Goal: Book appointment/travel/reservation

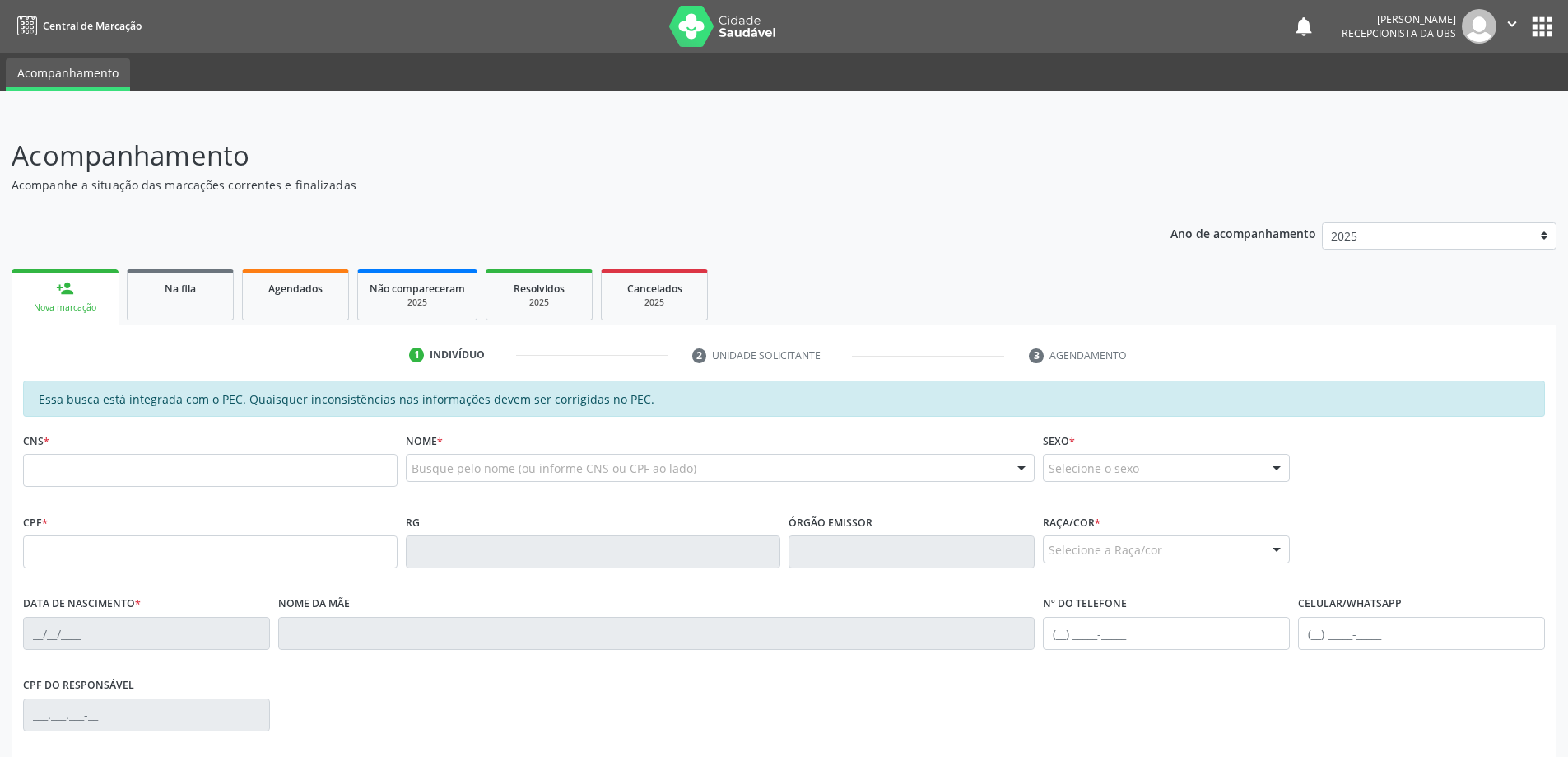
scroll to position [165, 0]
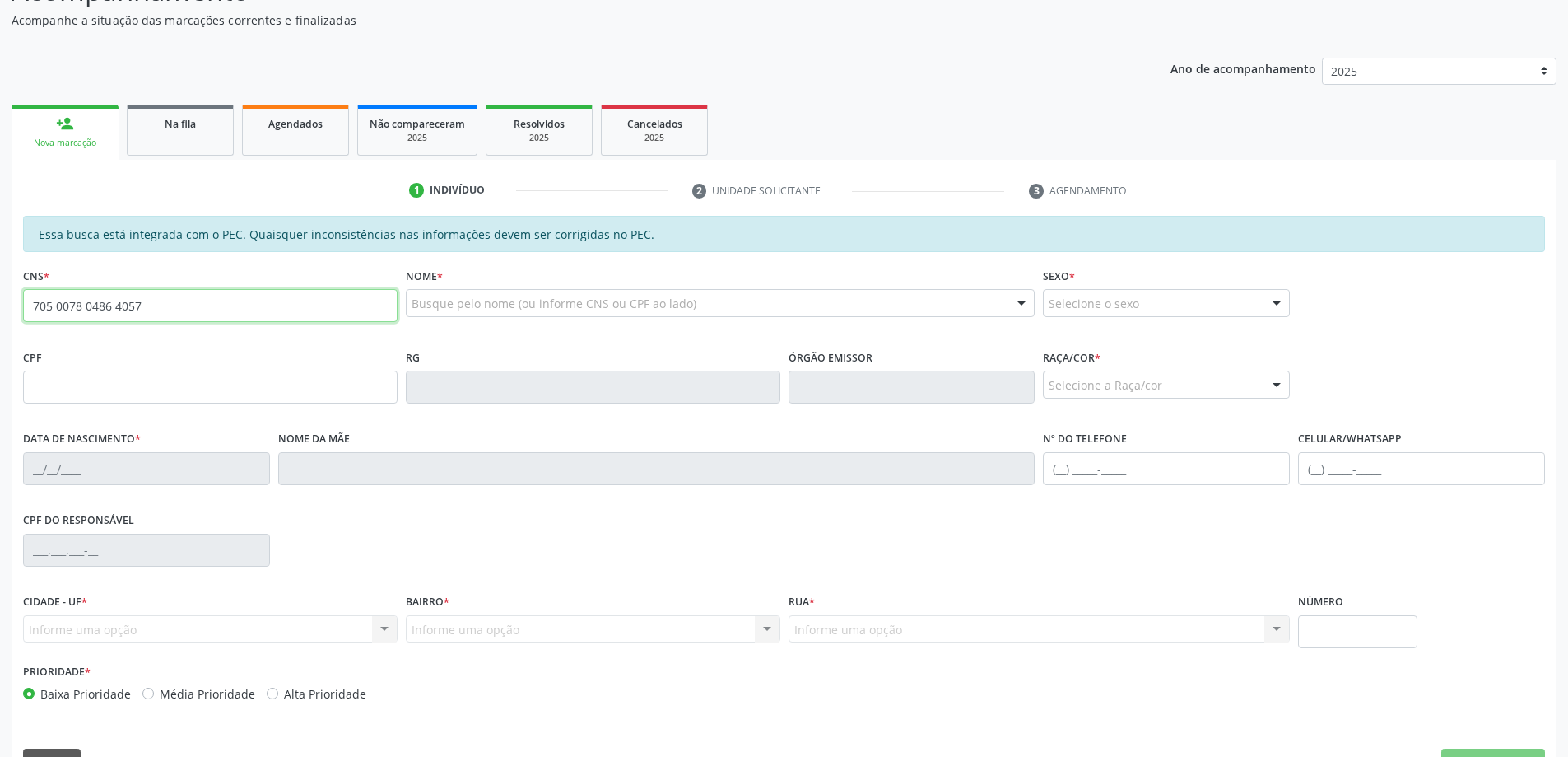
type input "705 0078 0486 4057"
type input "083.172.534-65"
type input "[DATE]"
type input "[PERSON_NAME]"
type input "[PHONE_NUMBER]"
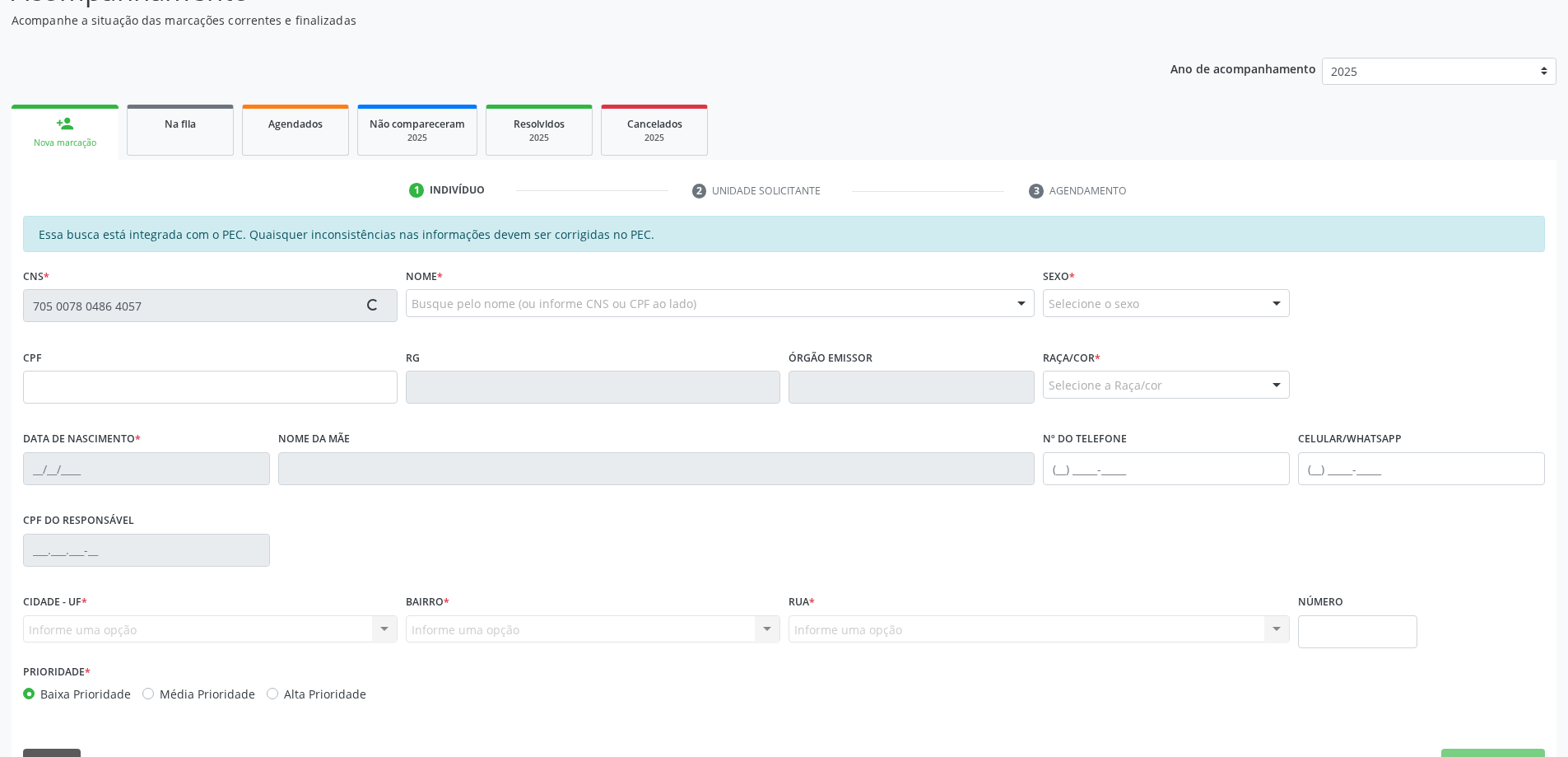
type input "[PHONE_NUMBER]"
type input "139"
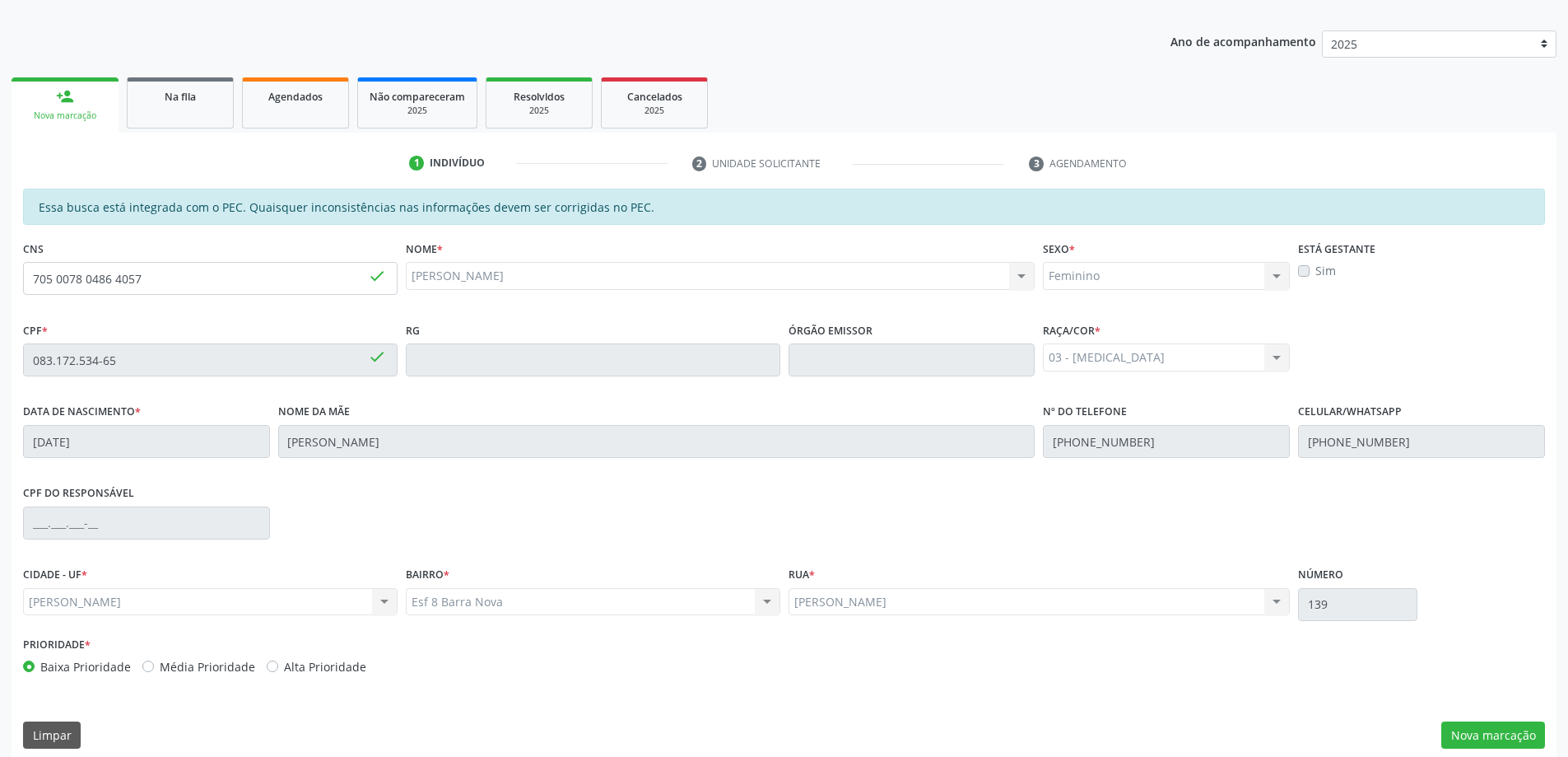
scroll to position [207, 0]
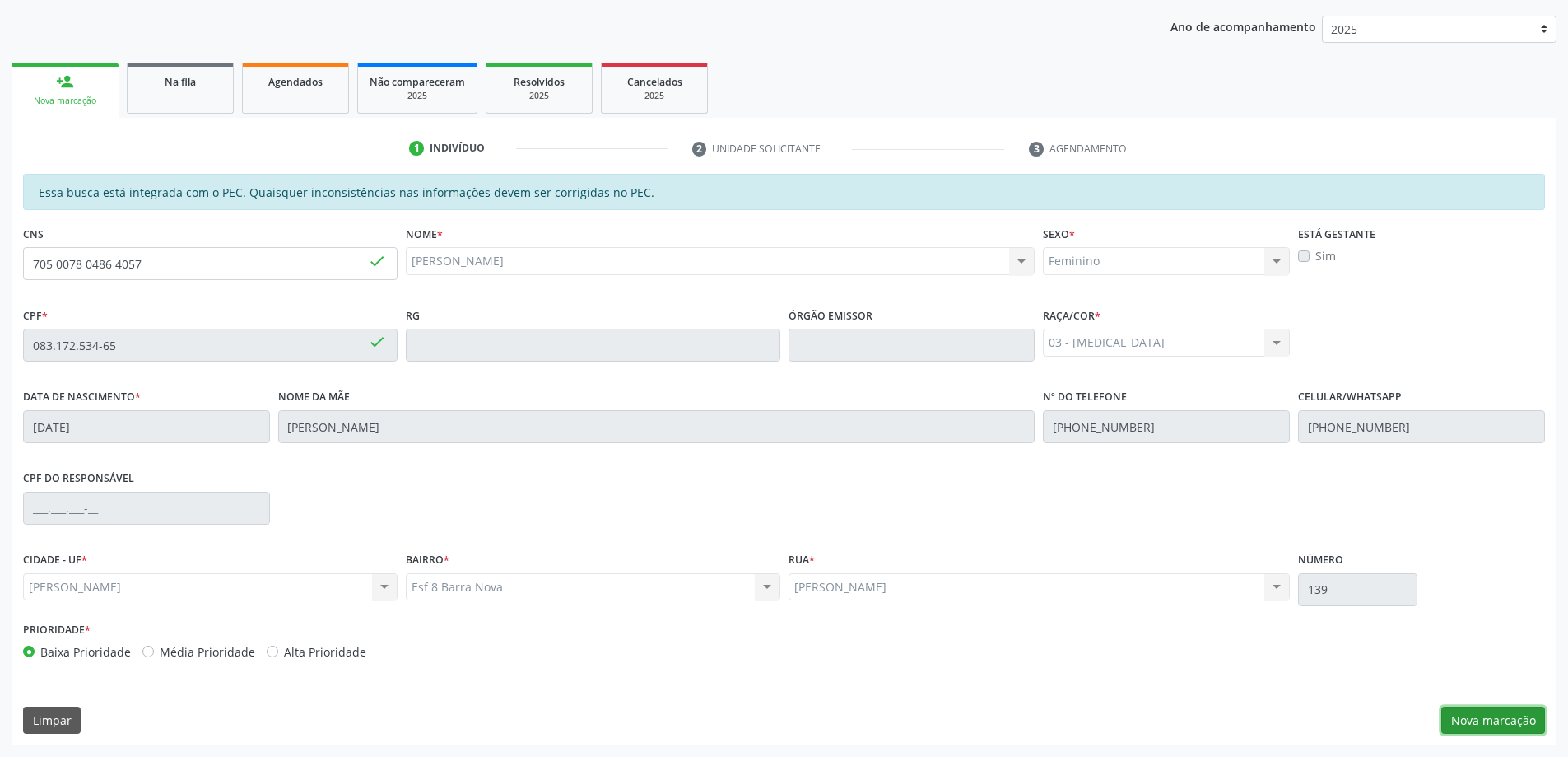
click at [1473, 722] on button "Nova marcação" at bounding box center [1492, 721] width 103 height 28
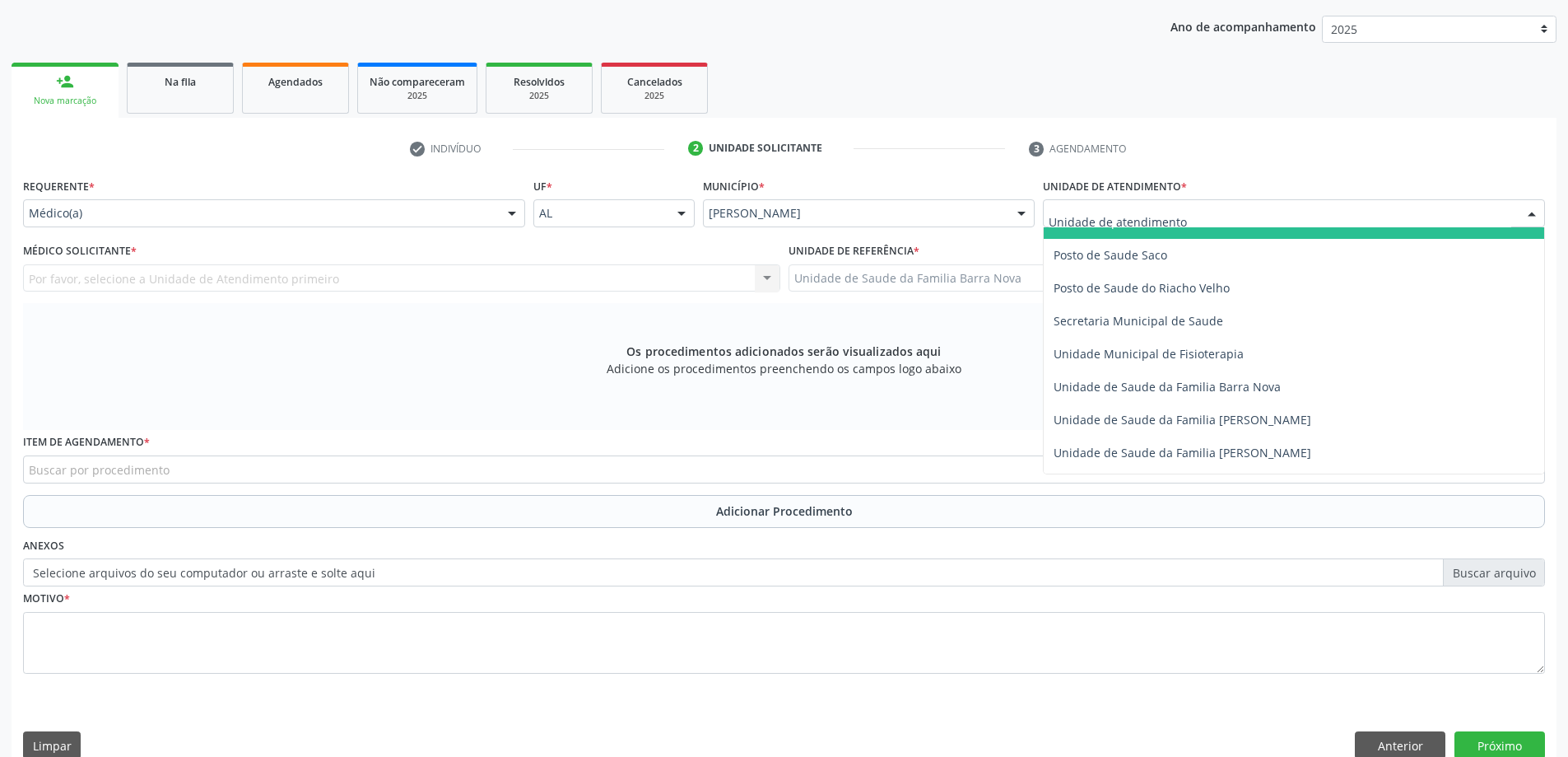
scroll to position [823, 0]
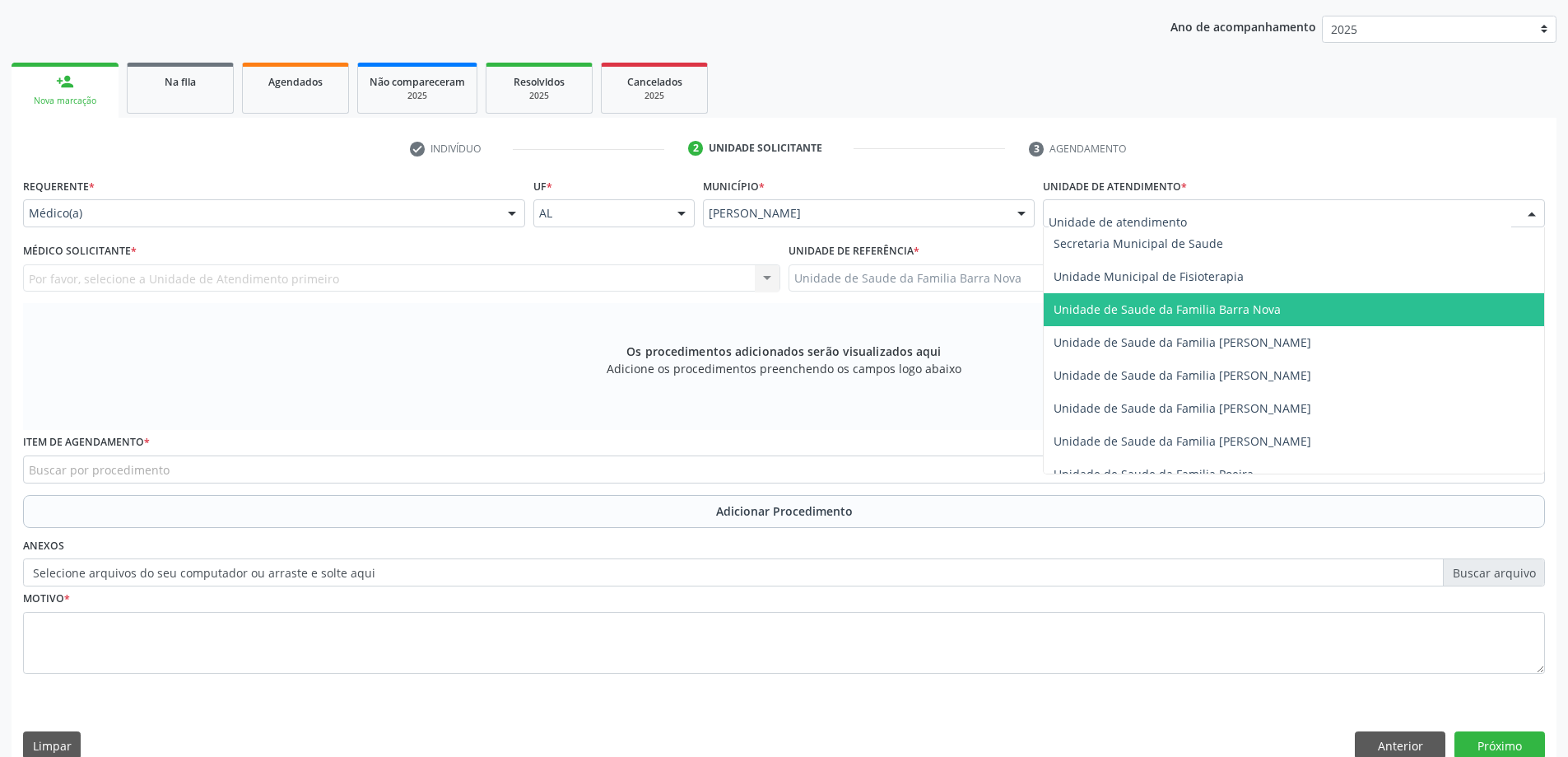
click at [1224, 309] on span "Unidade de Saude da Familia Barra Nova" at bounding box center [1167, 310] width 228 height 16
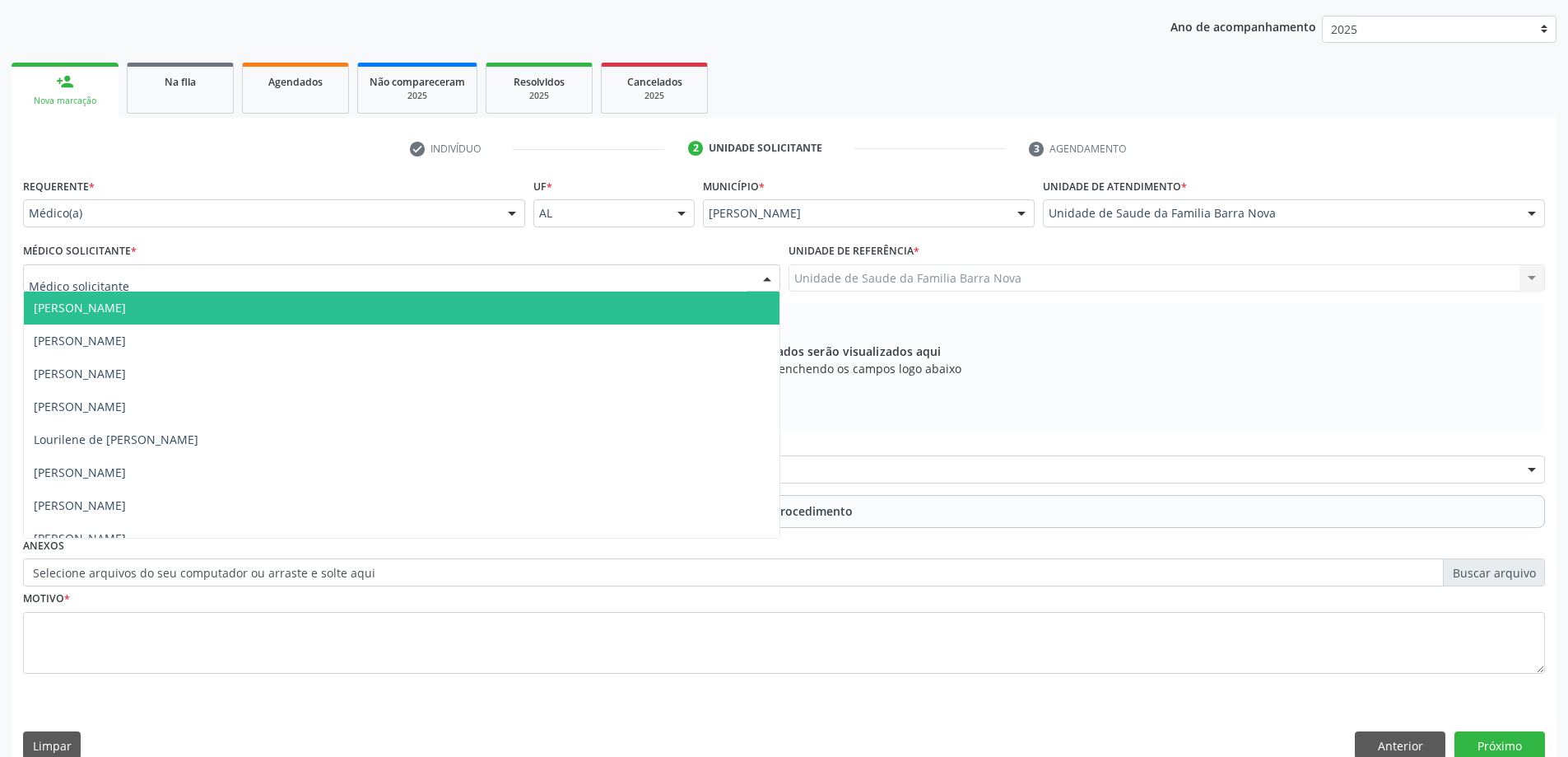
click at [293, 276] on div at bounding box center [401, 278] width 757 height 28
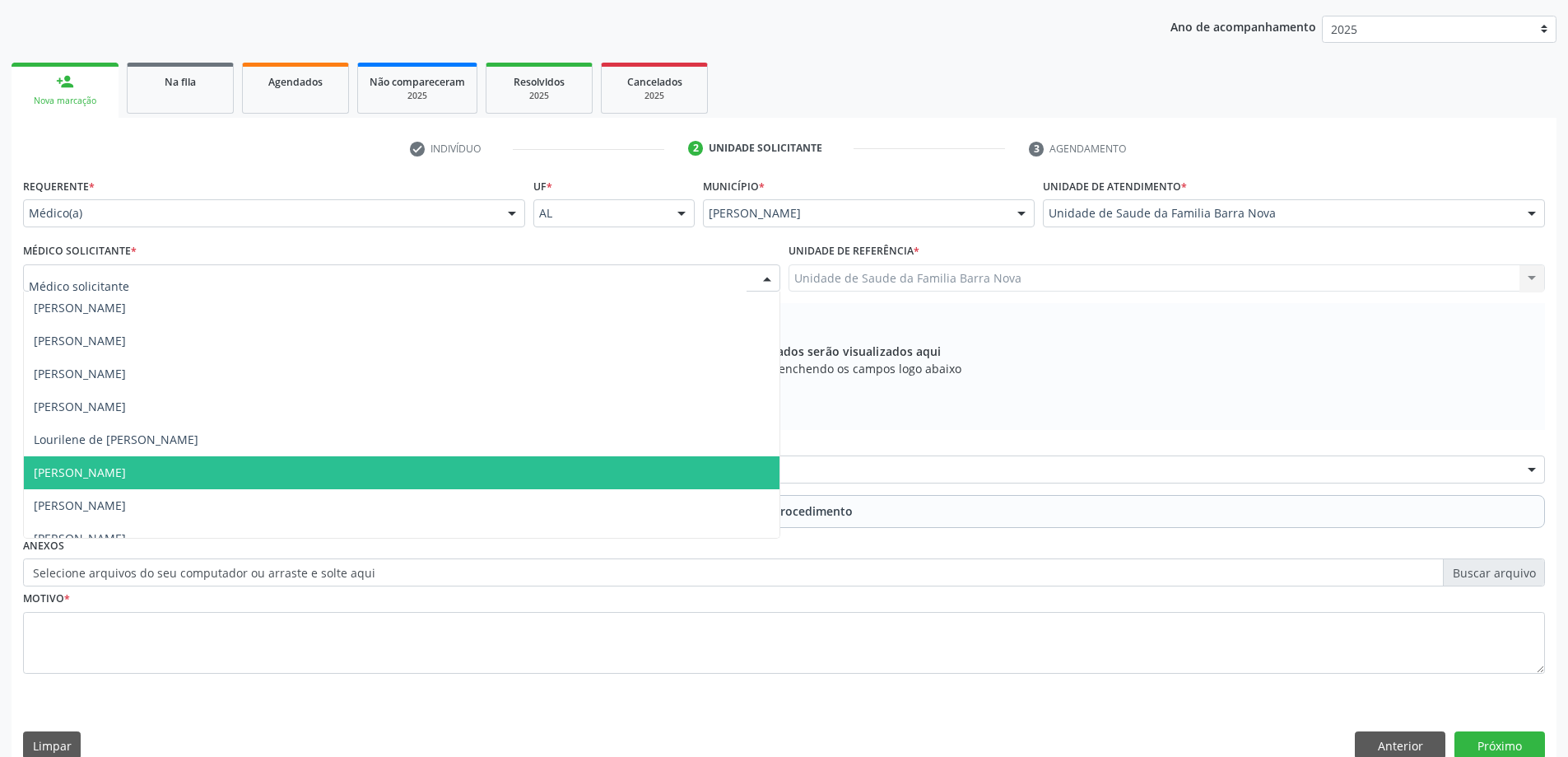
scroll to position [83, 0]
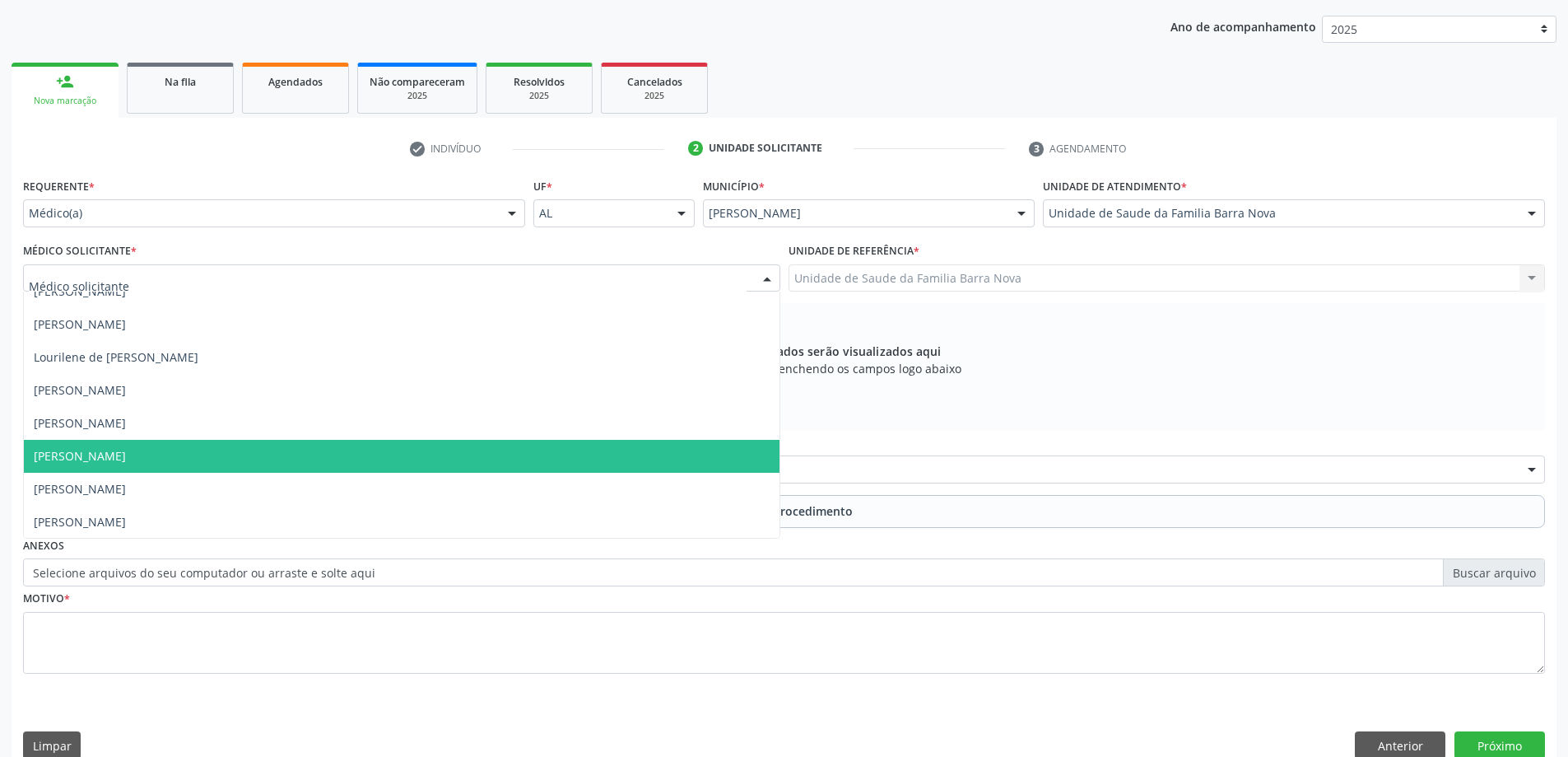
click at [247, 462] on span "[PERSON_NAME]" at bounding box center [401, 455] width 756 height 33
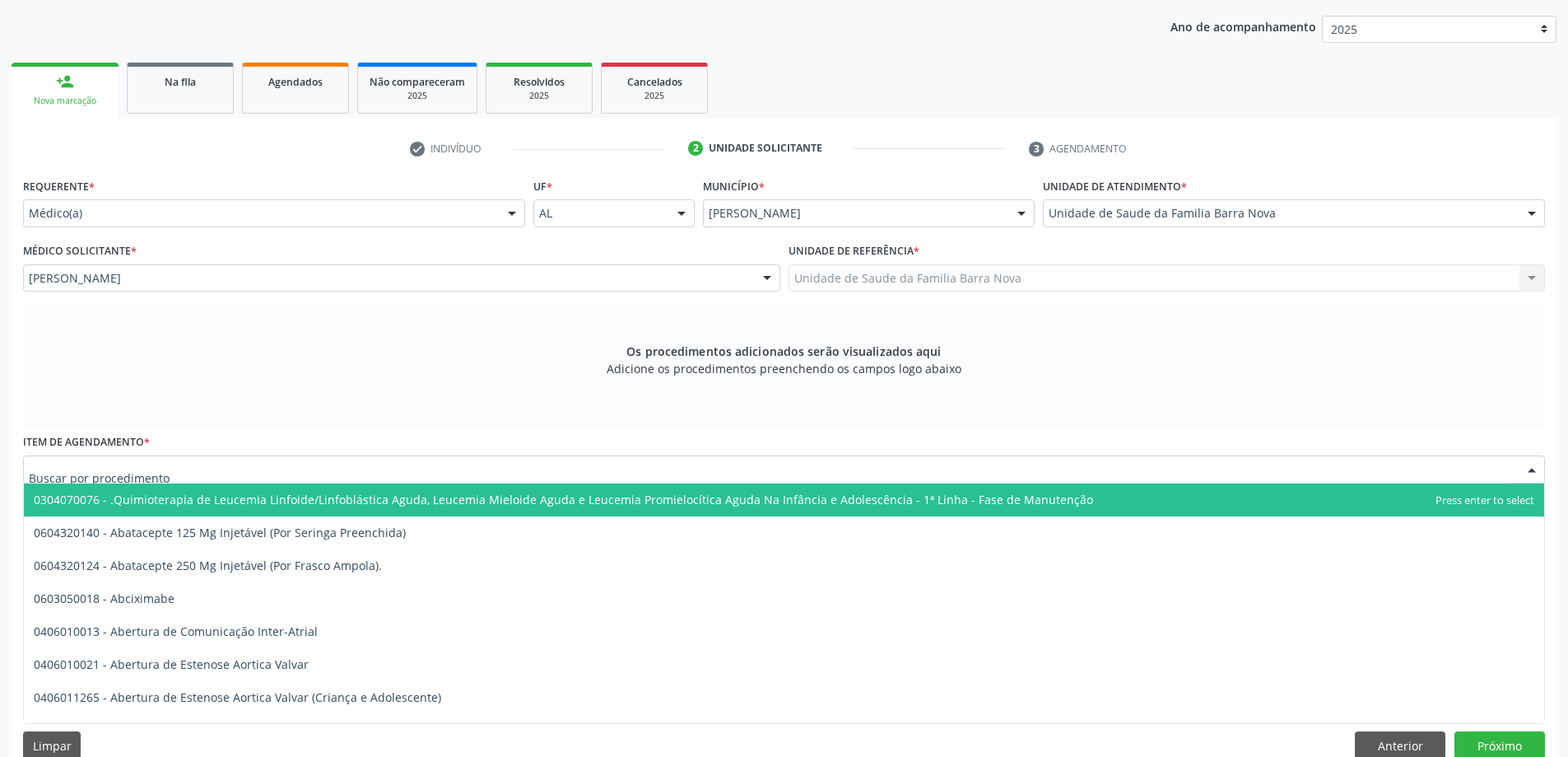
click at [350, 471] on div at bounding box center [784, 469] width 1522 height 28
click at [350, 471] on input "text" at bounding box center [770, 477] width 1482 height 33
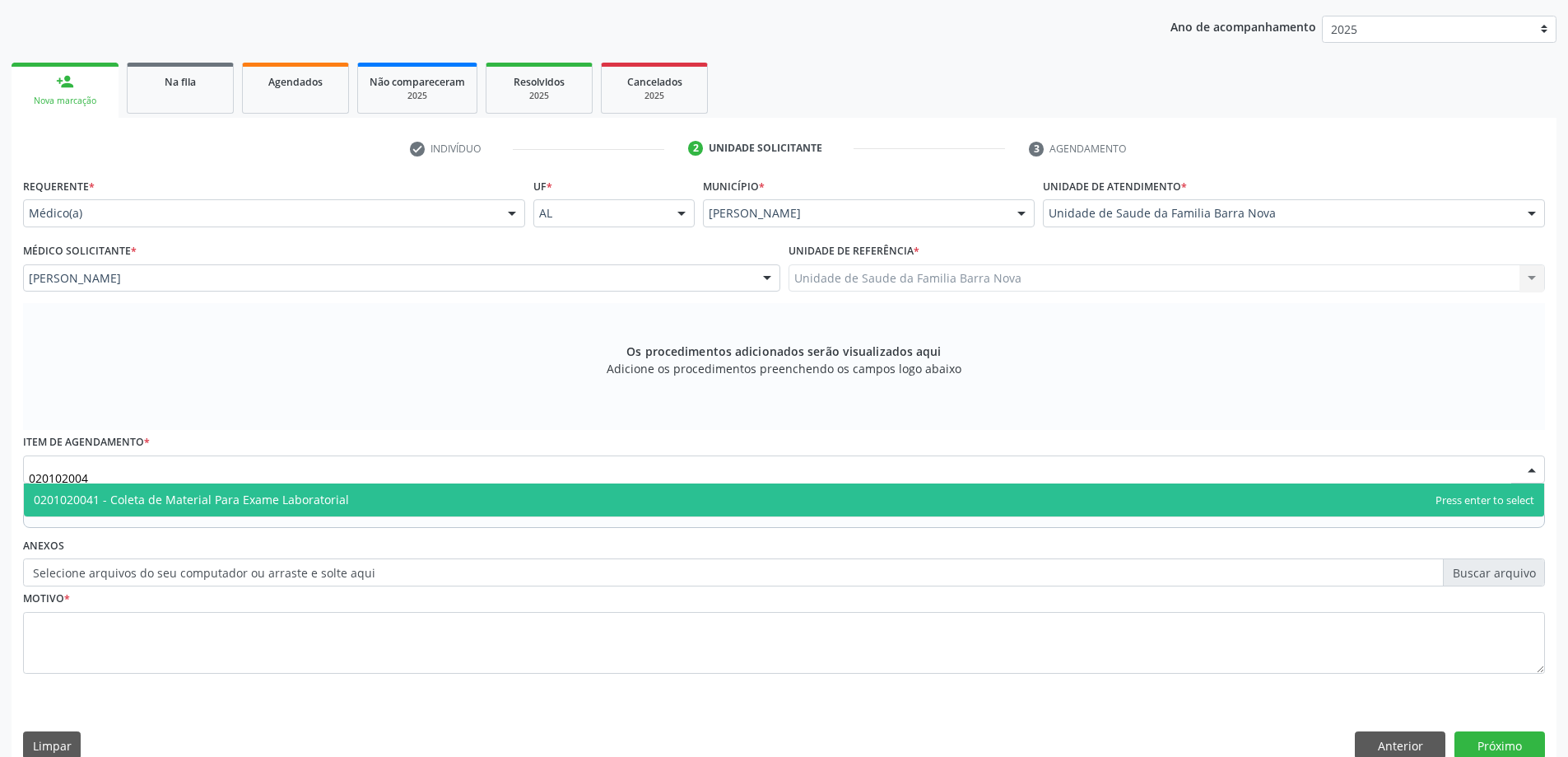
type input "0201020041"
click at [374, 503] on span "0201020041 - Coleta de Material Para Exame Laboratorial" at bounding box center [784, 499] width 1521 height 33
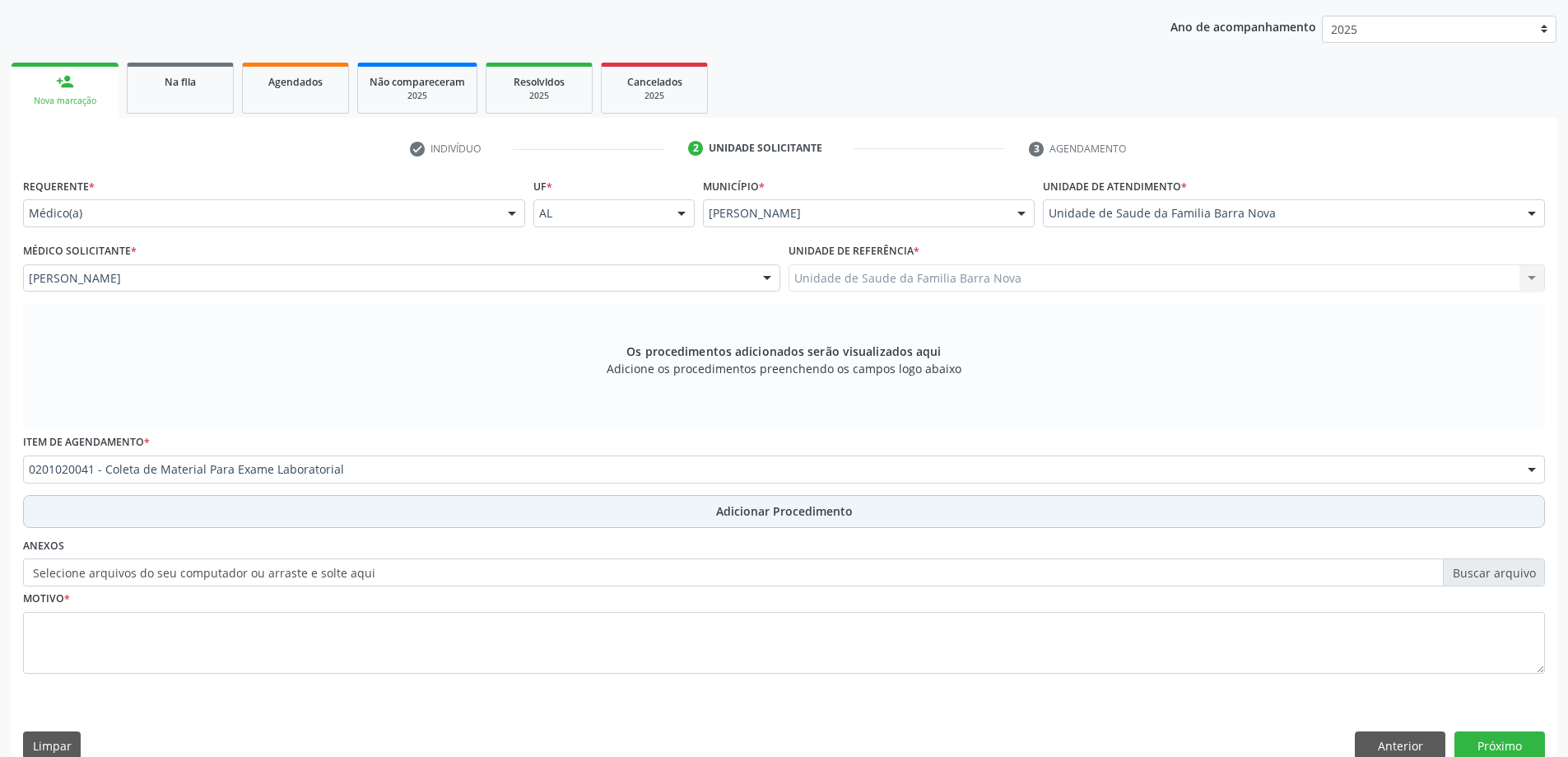
click at [595, 497] on button "Adicionar Procedimento" at bounding box center [784, 511] width 1522 height 33
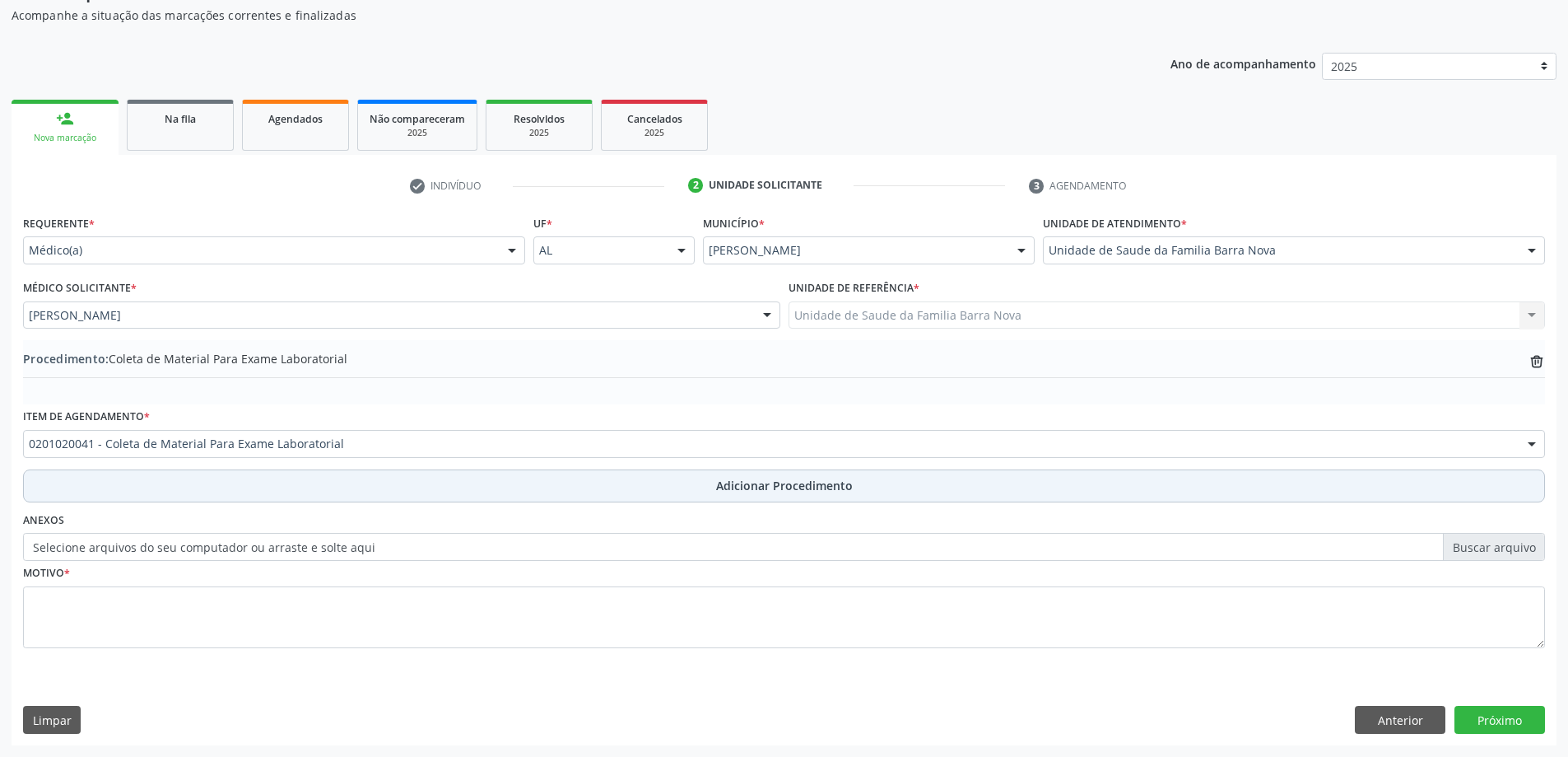
scroll to position [170, 0]
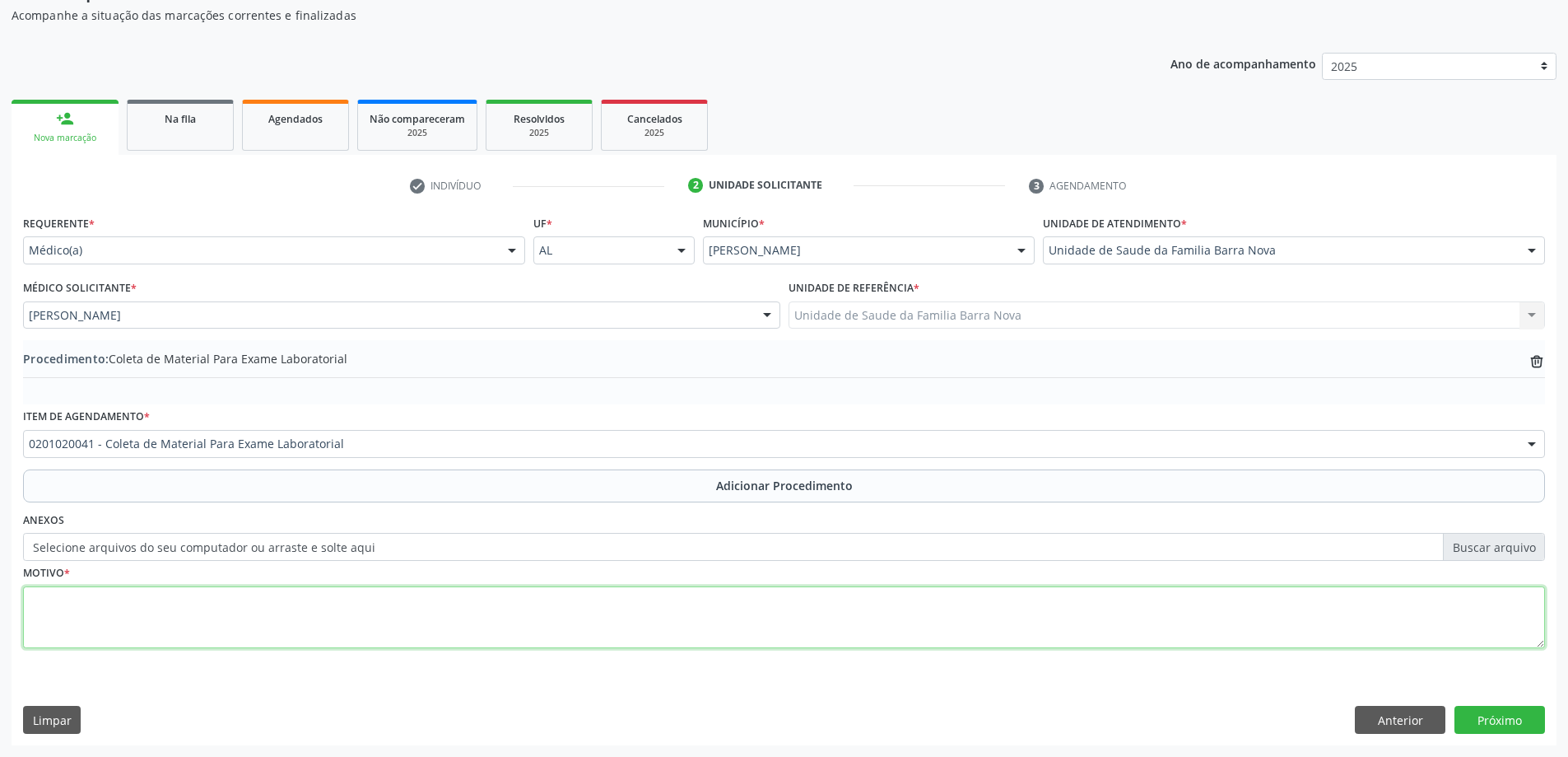
click at [352, 626] on textarea at bounding box center [784, 617] width 1522 height 62
type textarea "Alteração em enzima hepatica."
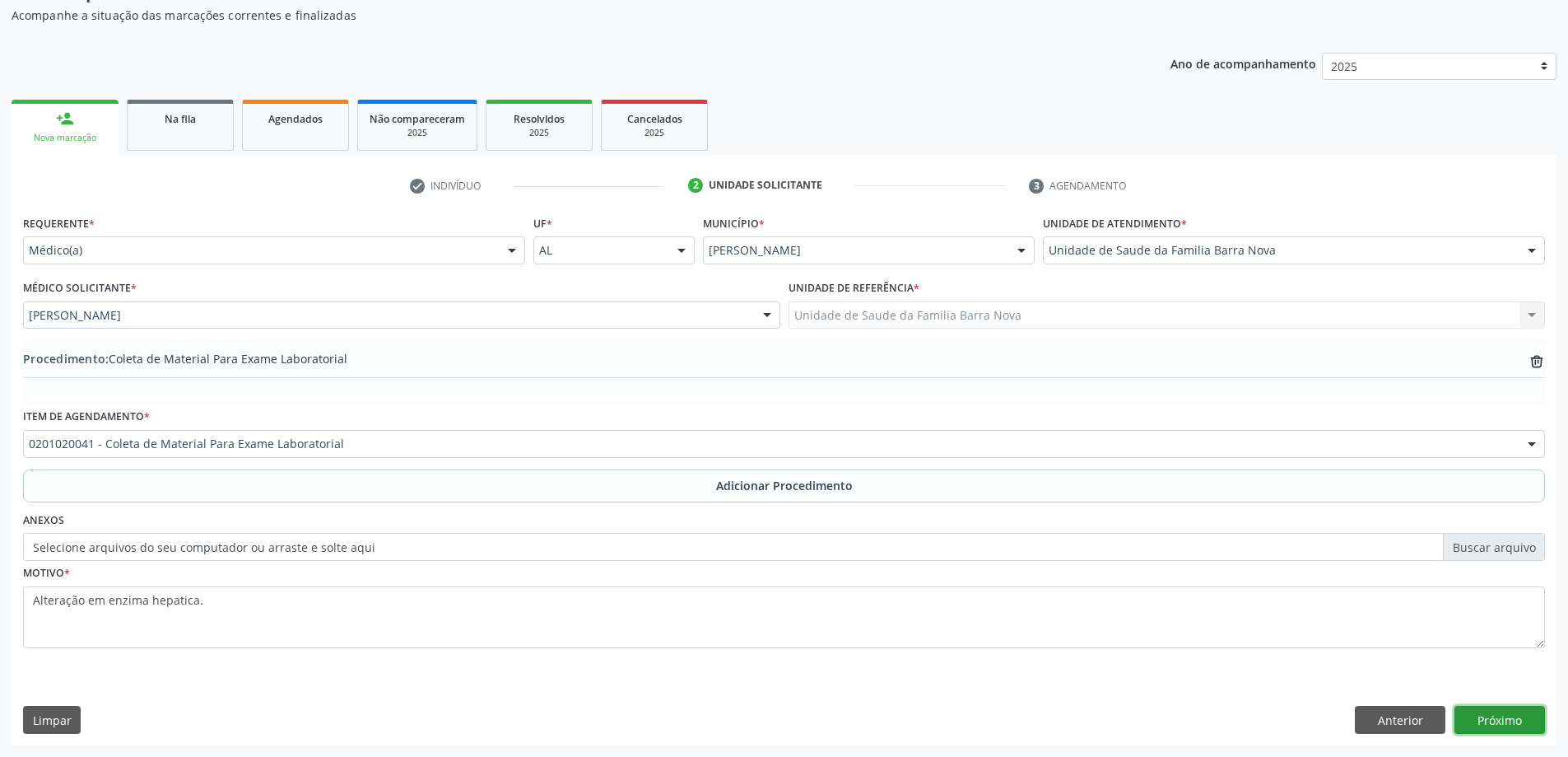
click at [1501, 718] on button "Próximo" at bounding box center [1500, 720] width 91 height 28
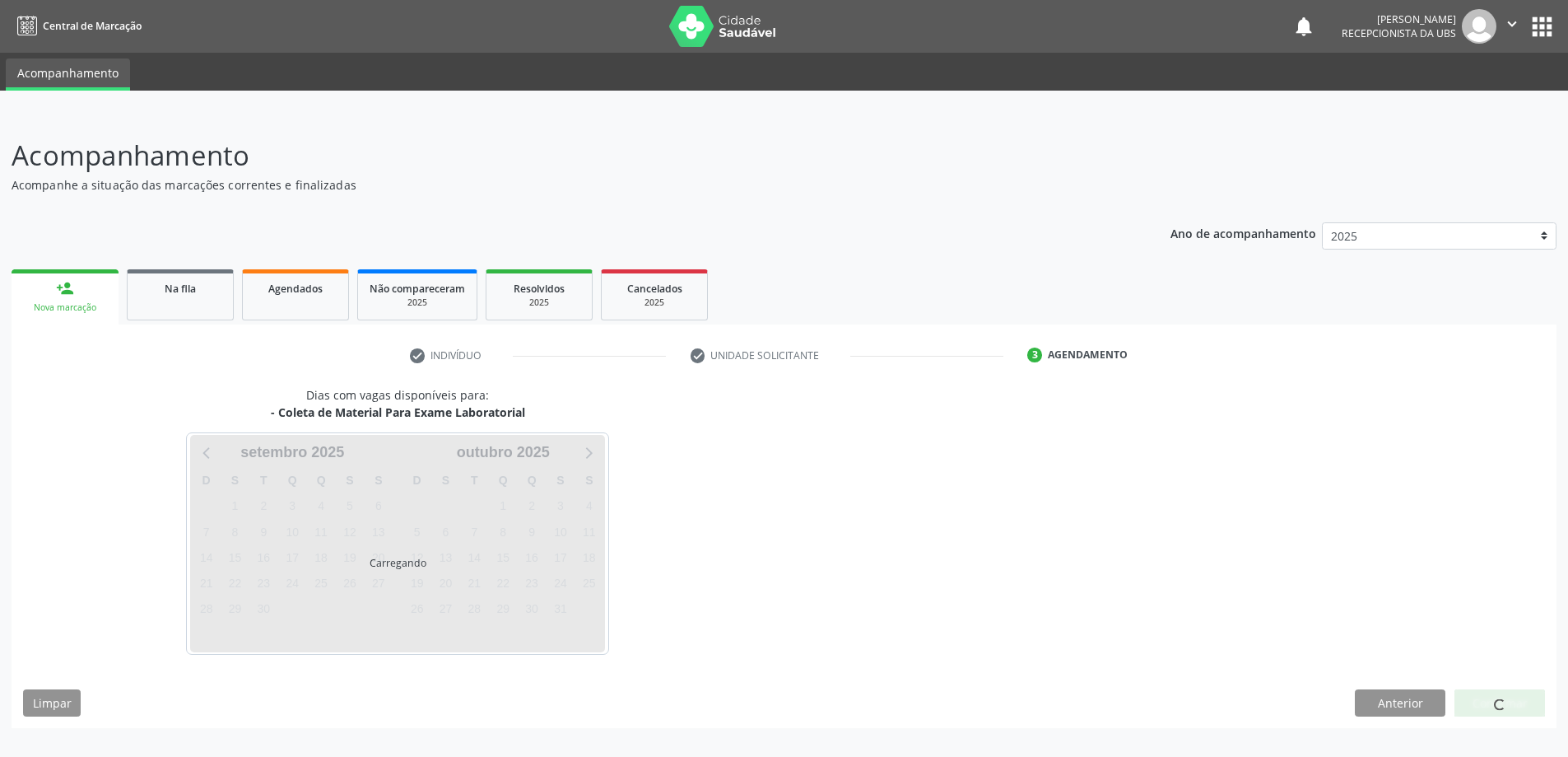
scroll to position [0, 0]
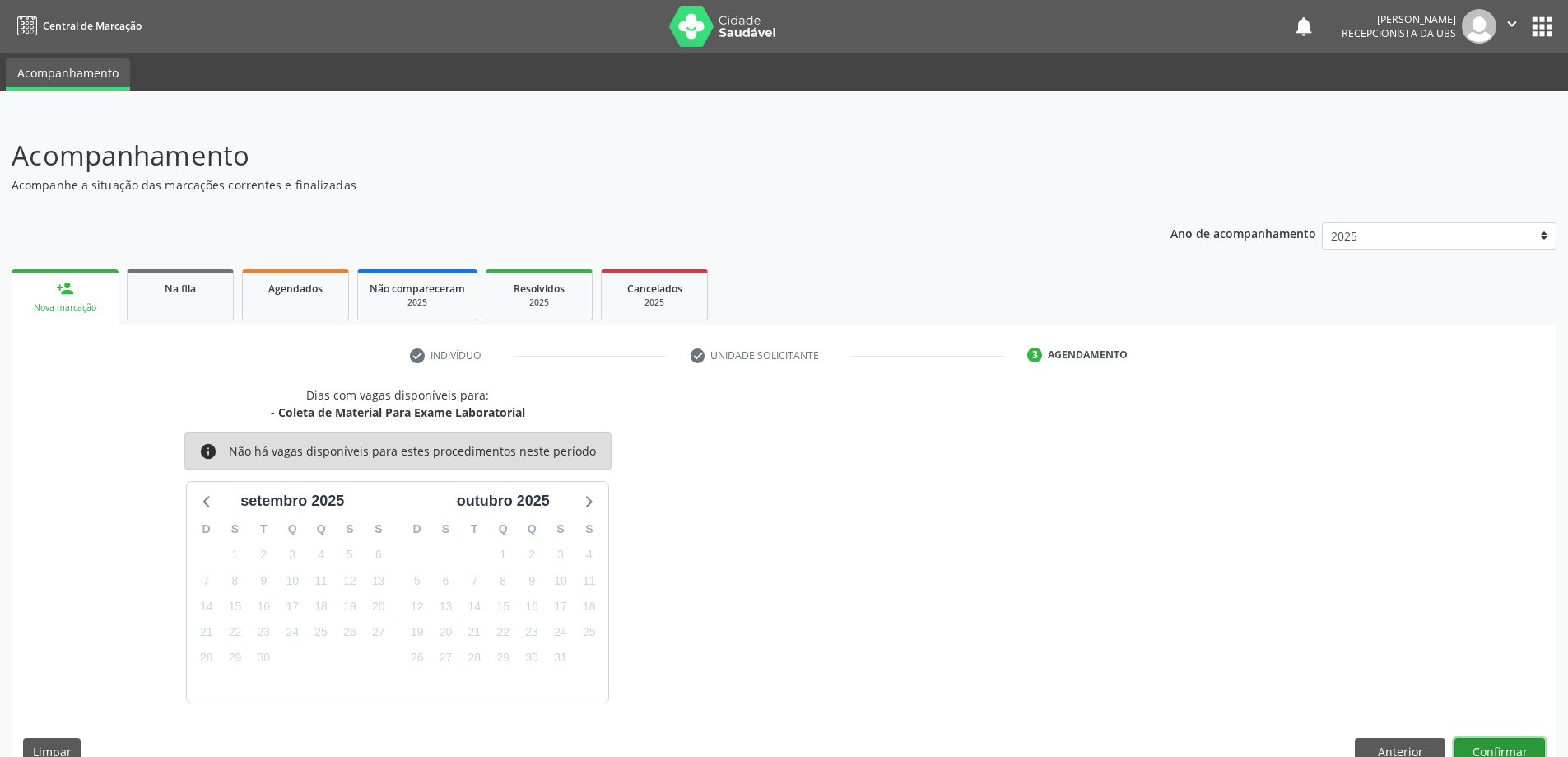
click at [1501, 742] on button "Confirmar" at bounding box center [1500, 751] width 91 height 28
